Goal: Task Accomplishment & Management: Use online tool/utility

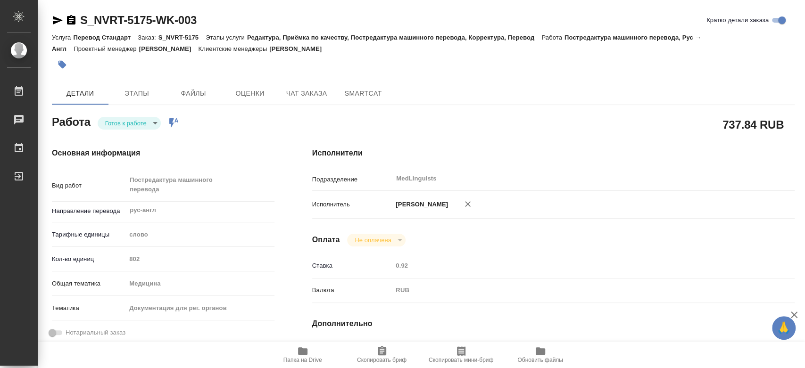
click at [149, 124] on body "🙏 .cls-1 fill:#fff; [PERSON_NAME] [PERSON_NAME] Чаты График Выйти S_NVRT-5175-W…" at bounding box center [402, 184] width 805 height 368
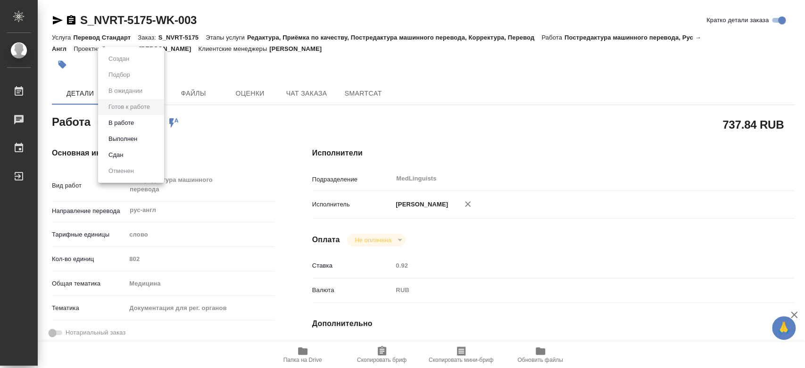
click at [138, 121] on li "В работе" at bounding box center [131, 123] width 66 height 16
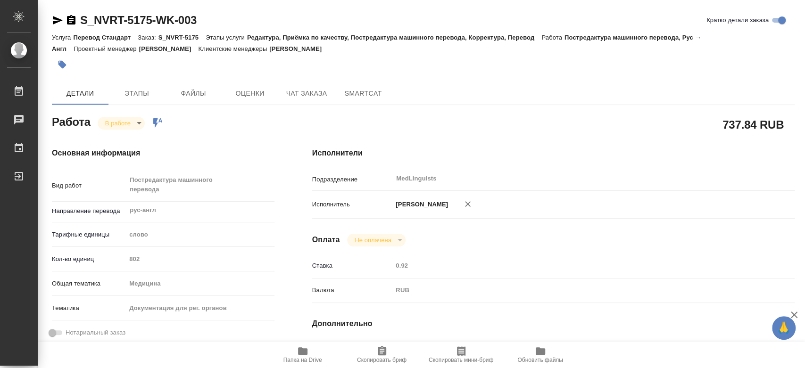
type textarea "x"
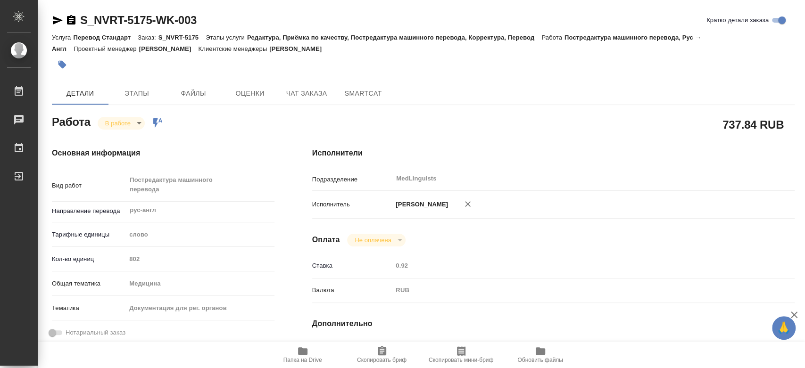
type textarea "x"
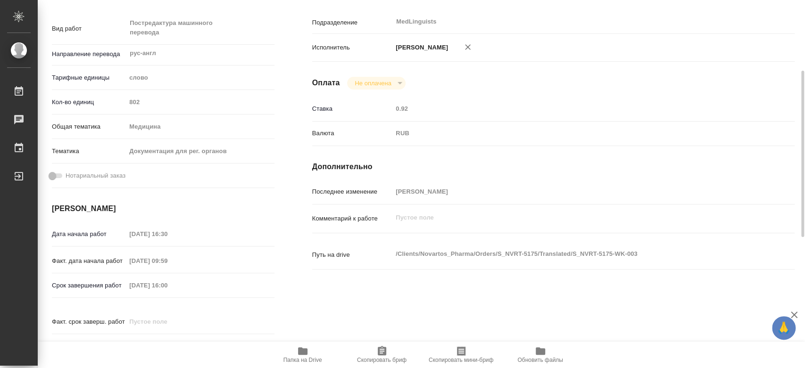
scroll to position [209, 0]
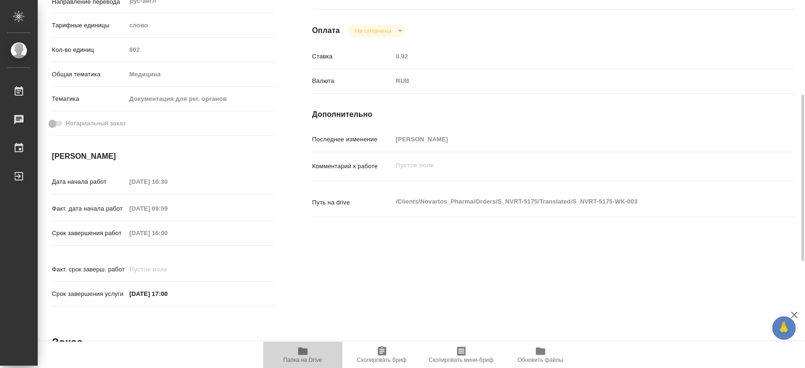
click at [309, 357] on span "Папка на Drive" at bounding box center [303, 355] width 68 height 18
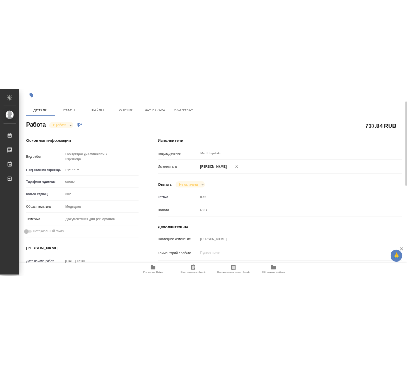
scroll to position [0, 0]
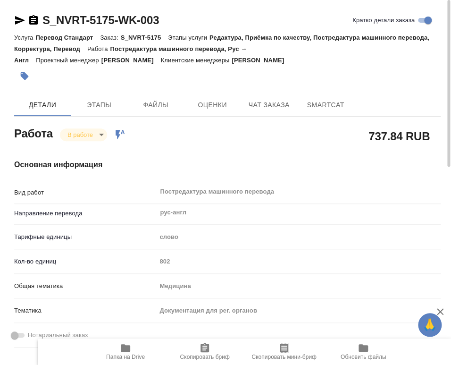
type textarea "x"
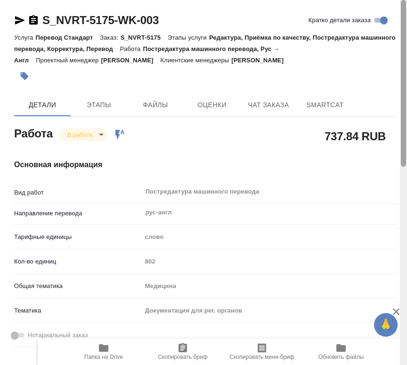
type textarea "x"
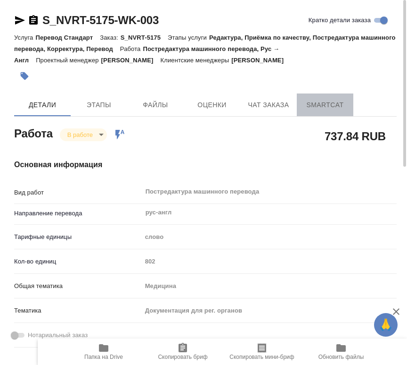
click at [316, 102] on span "SmartCat" at bounding box center [325, 105] width 45 height 12
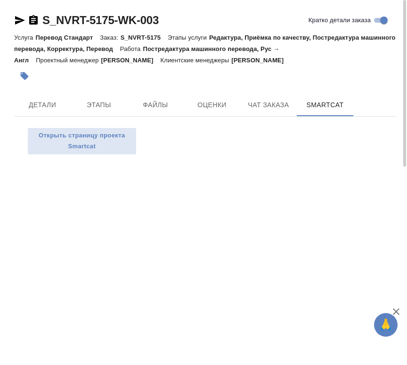
click at [60, 170] on div "S_NVRT-5175-WK-003 Кратко детали заказа Услуга Перевод Стандарт Заказ: S_NVRT-5…" at bounding box center [205, 85] width 393 height 171
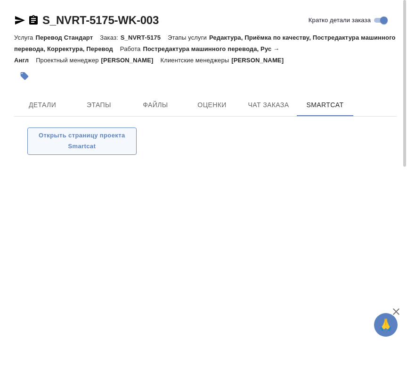
click at [78, 143] on span "Открыть страницу проекта Smartcat" at bounding box center [82, 141] width 99 height 22
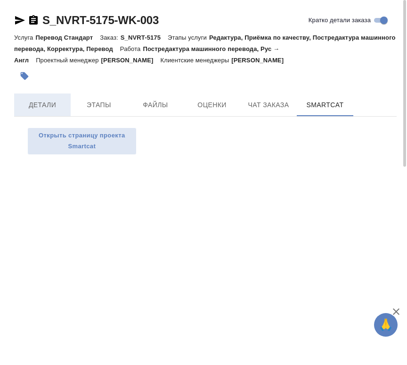
click at [56, 103] on span "Детали" at bounding box center [42, 105] width 45 height 12
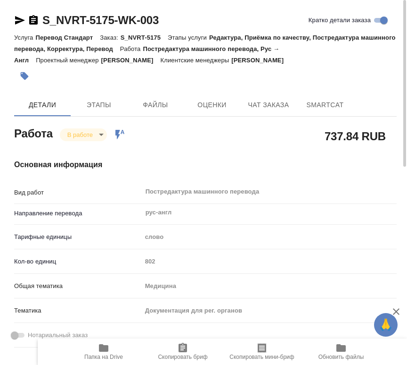
type textarea "x"
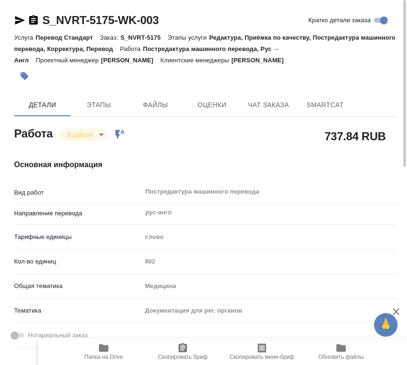
scroll to position [105, 0]
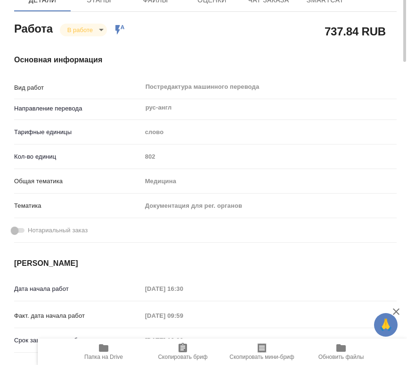
type textarea "x"
